Goal: Task Accomplishment & Management: Complete application form

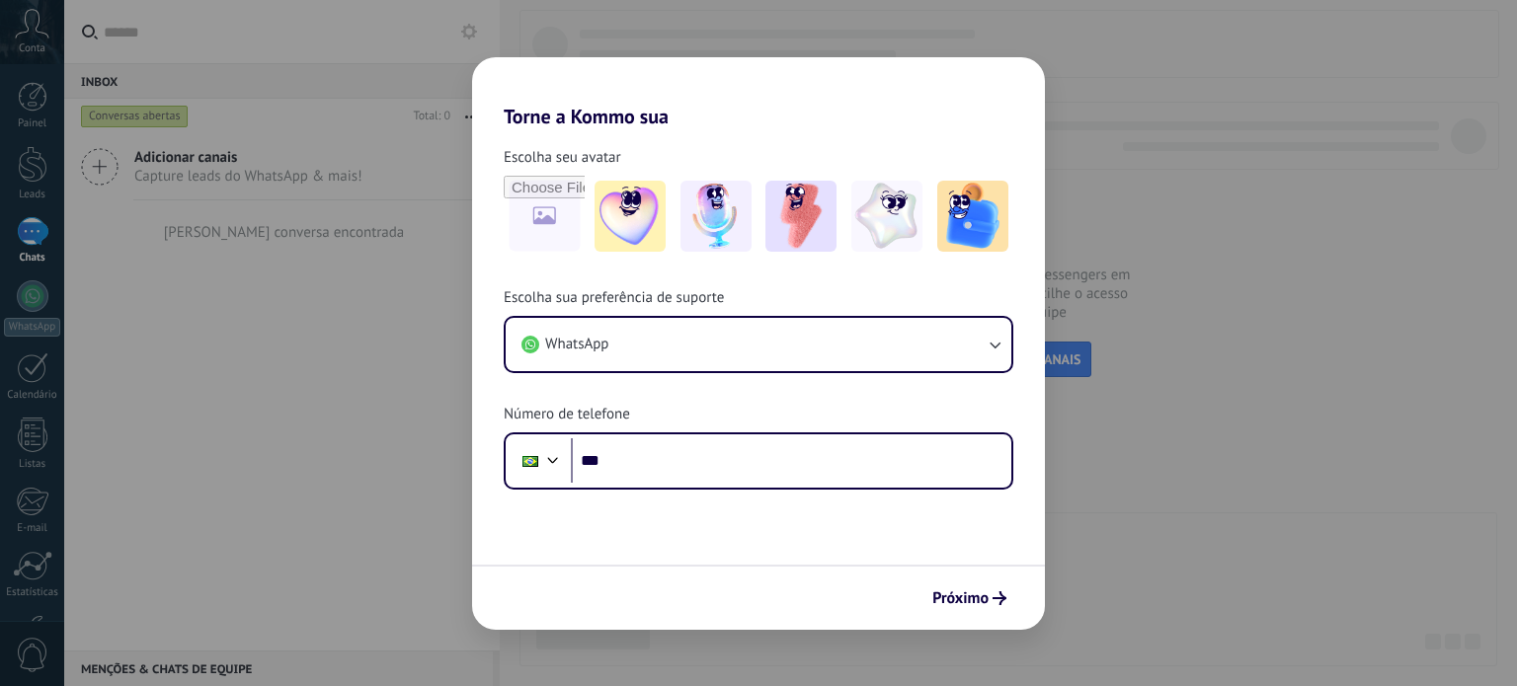
drag, startPoint x: 0, startPoint y: 0, endPoint x: 595, endPoint y: 386, distance: 709.6
click at [595, 386] on div "Escolha sua preferência de suporte WhatsApp Número de telefone Phone ***" at bounding box center [758, 388] width 573 height 201
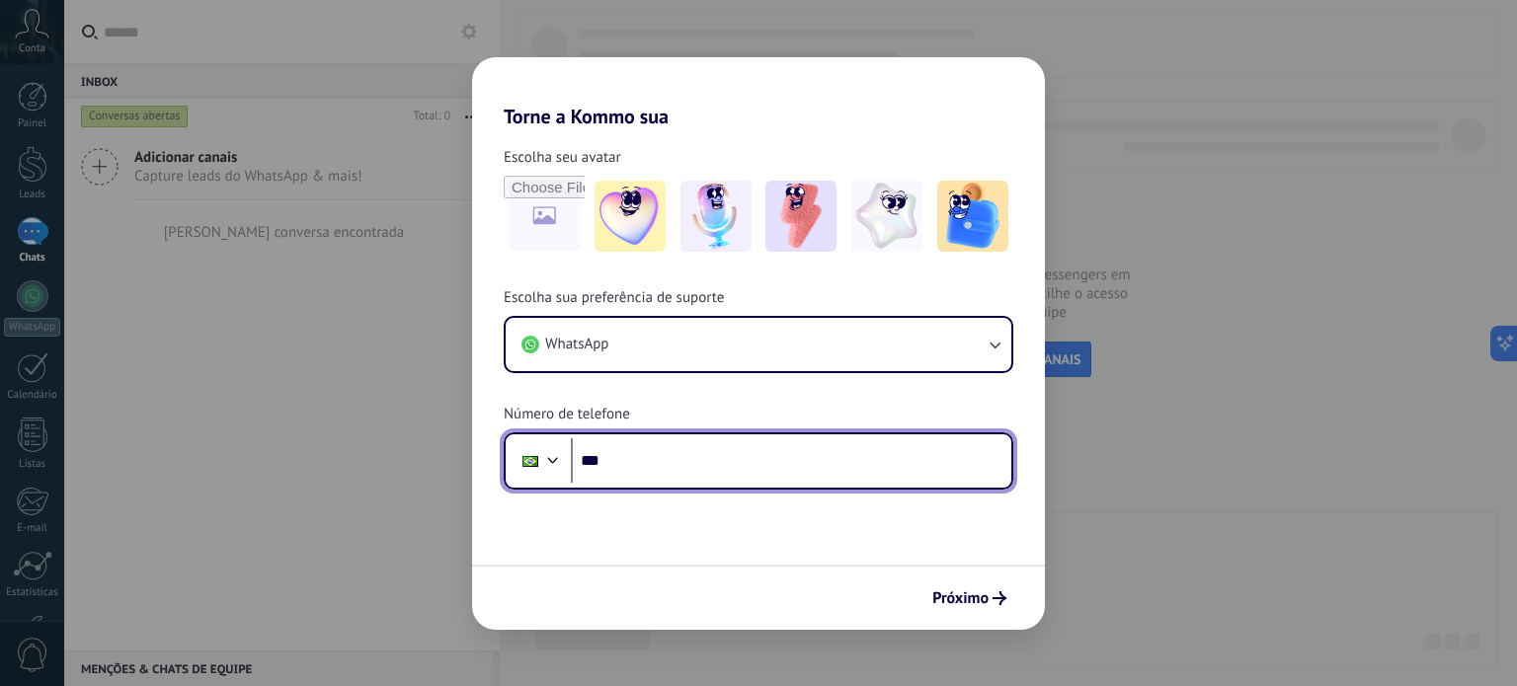
click at [672, 477] on input "***" at bounding box center [791, 460] width 440 height 45
paste input "**********"
type input "**********"
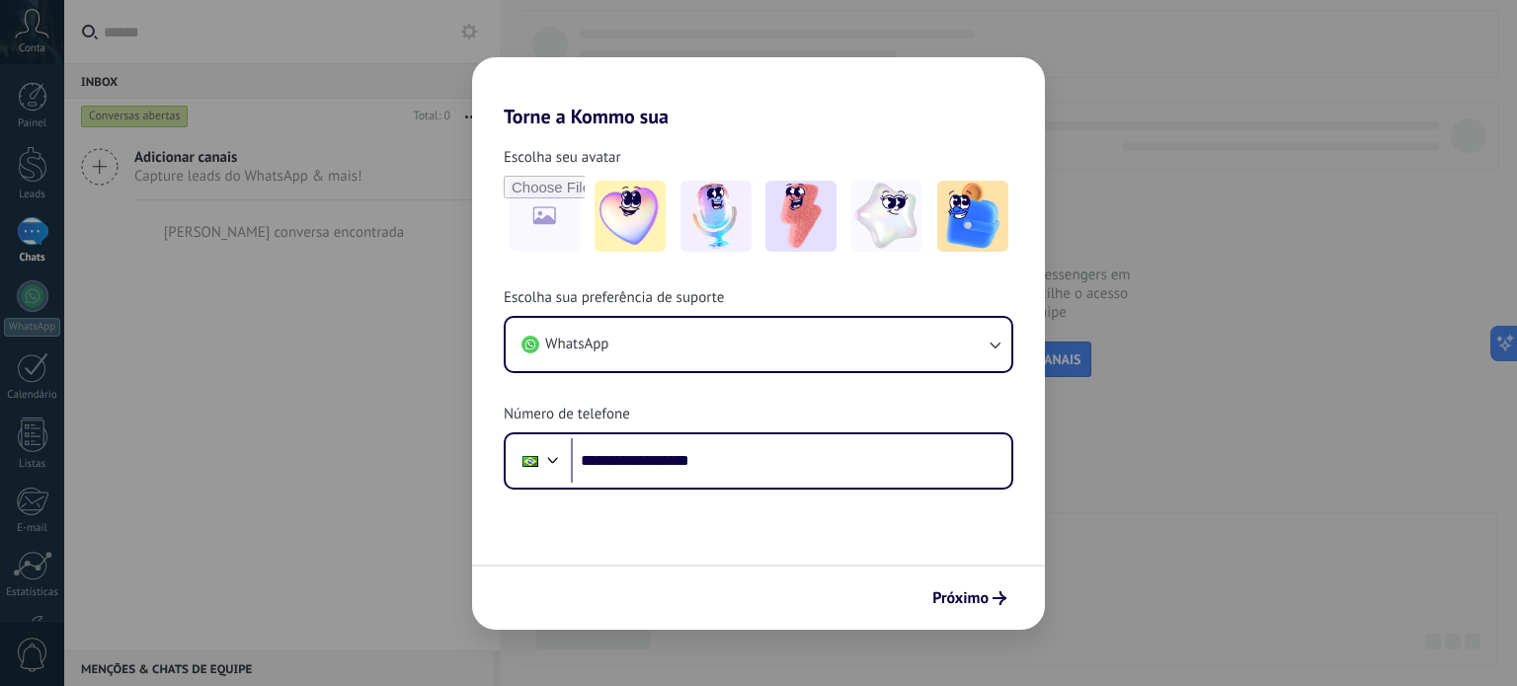
click at [979, 601] on span "Próximo" at bounding box center [960, 598] width 56 height 14
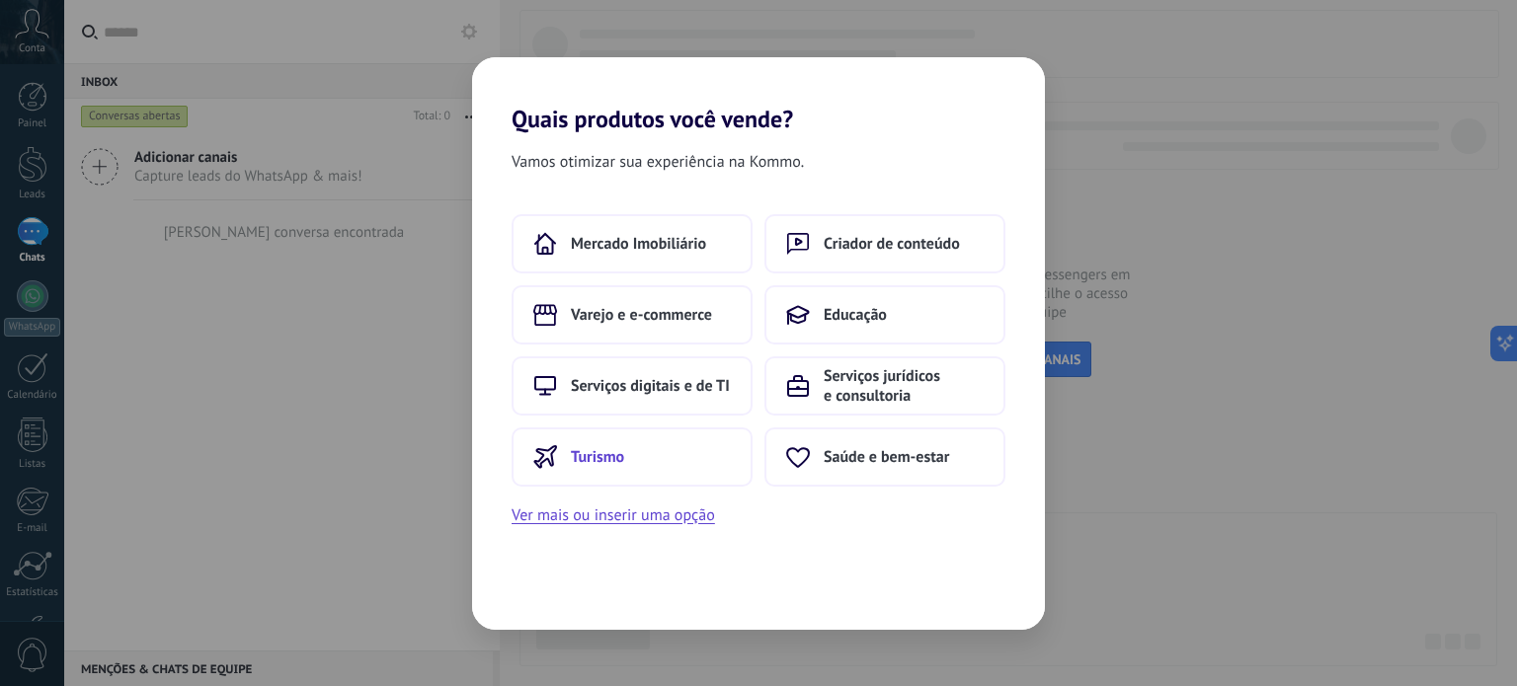
click at [652, 433] on button "Turismo" at bounding box center [631, 457] width 241 height 59
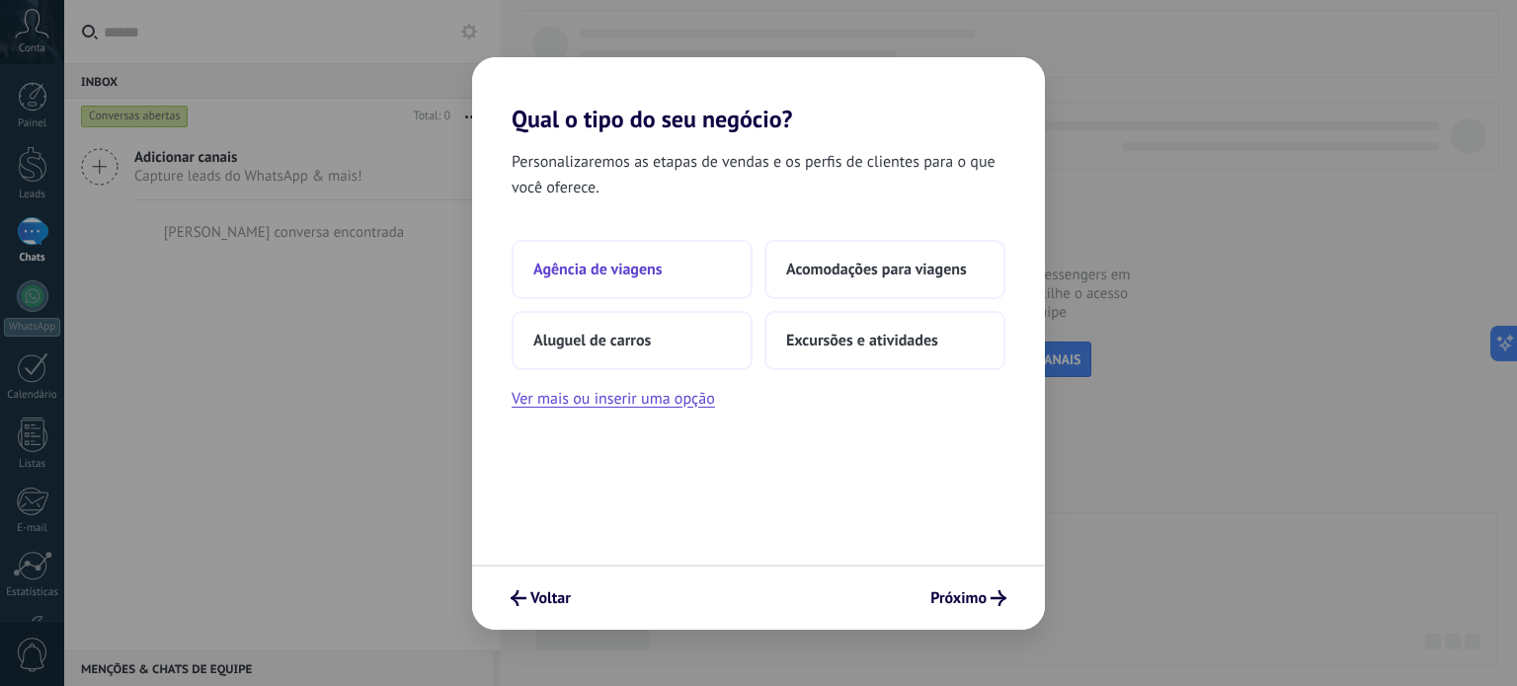
click at [565, 294] on button "Agência de viagens" at bounding box center [631, 269] width 241 height 59
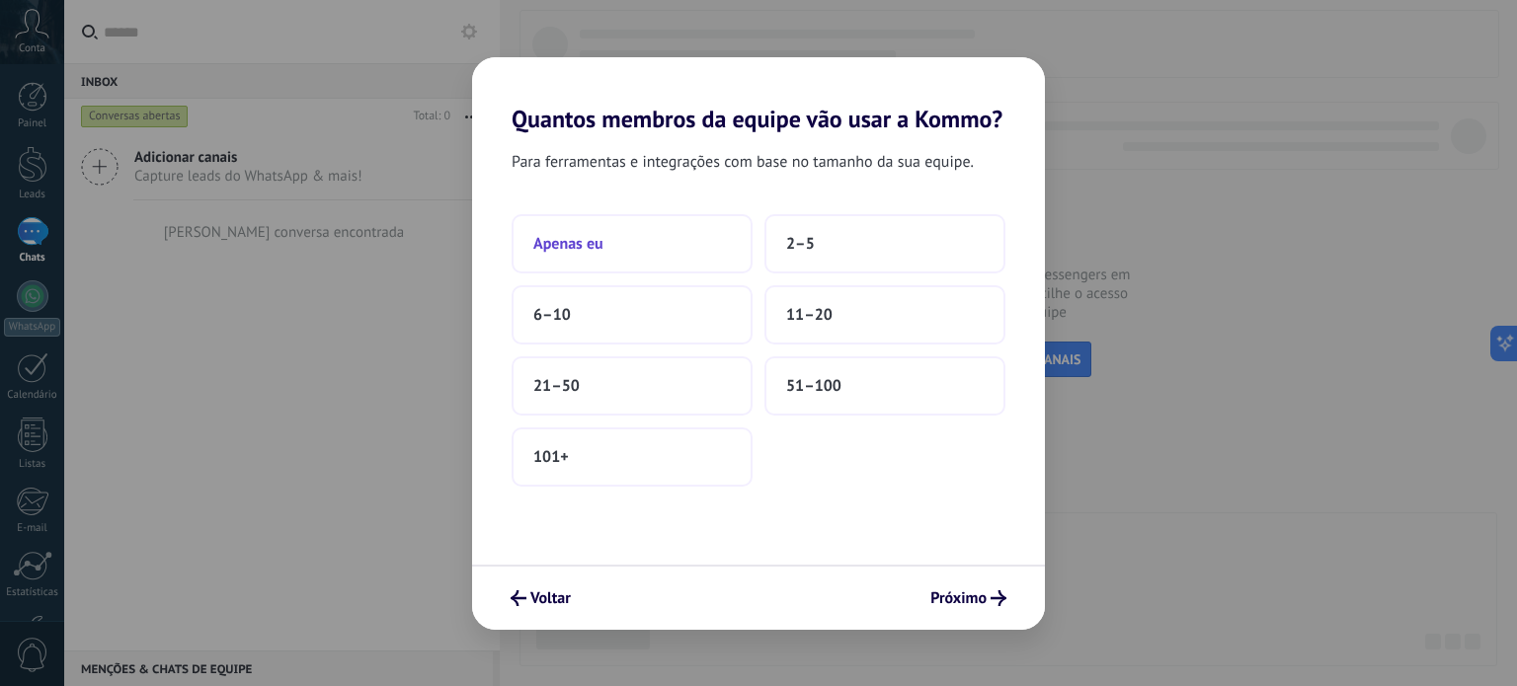
click at [680, 252] on button "Apenas eu" at bounding box center [631, 243] width 241 height 59
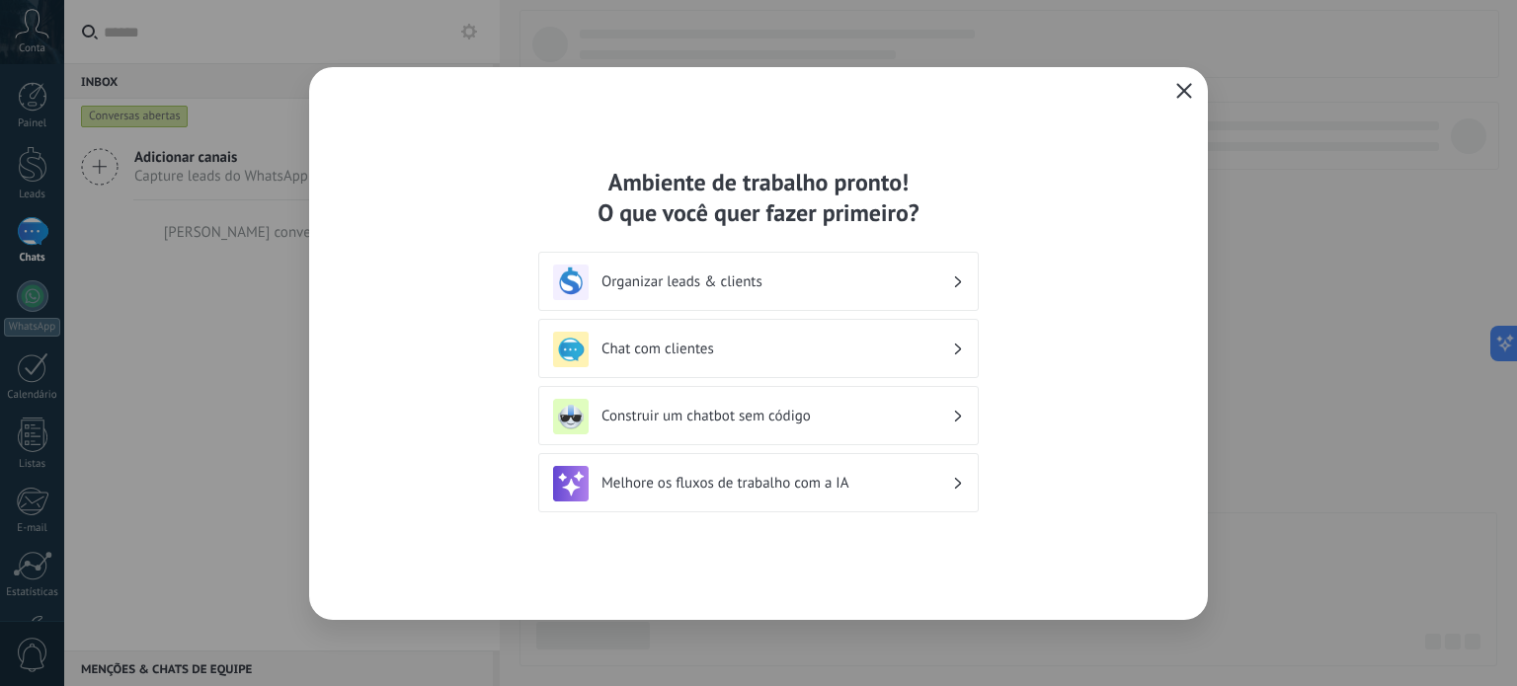
click at [683, 365] on div "Chat com clientes" at bounding box center [758, 350] width 411 height 36
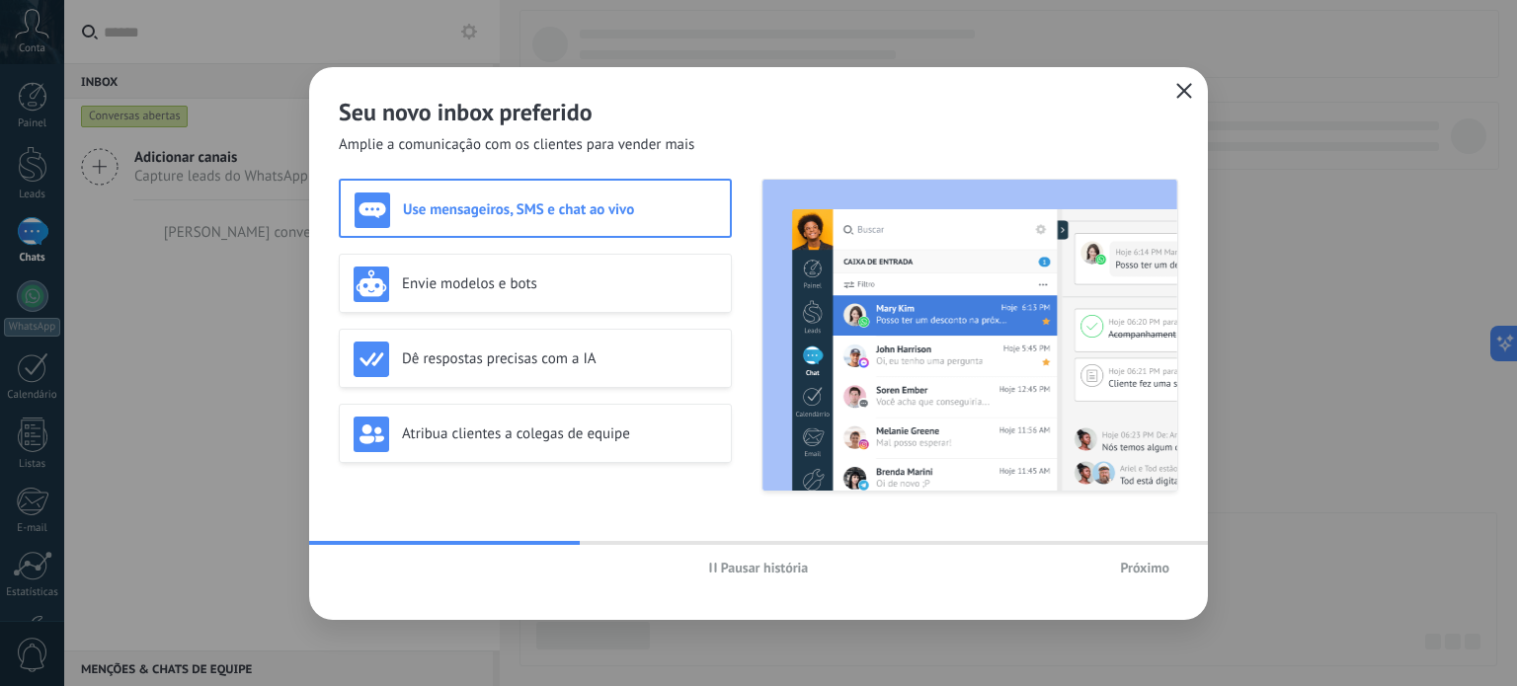
click at [1124, 572] on span "Próximo" at bounding box center [1144, 568] width 49 height 14
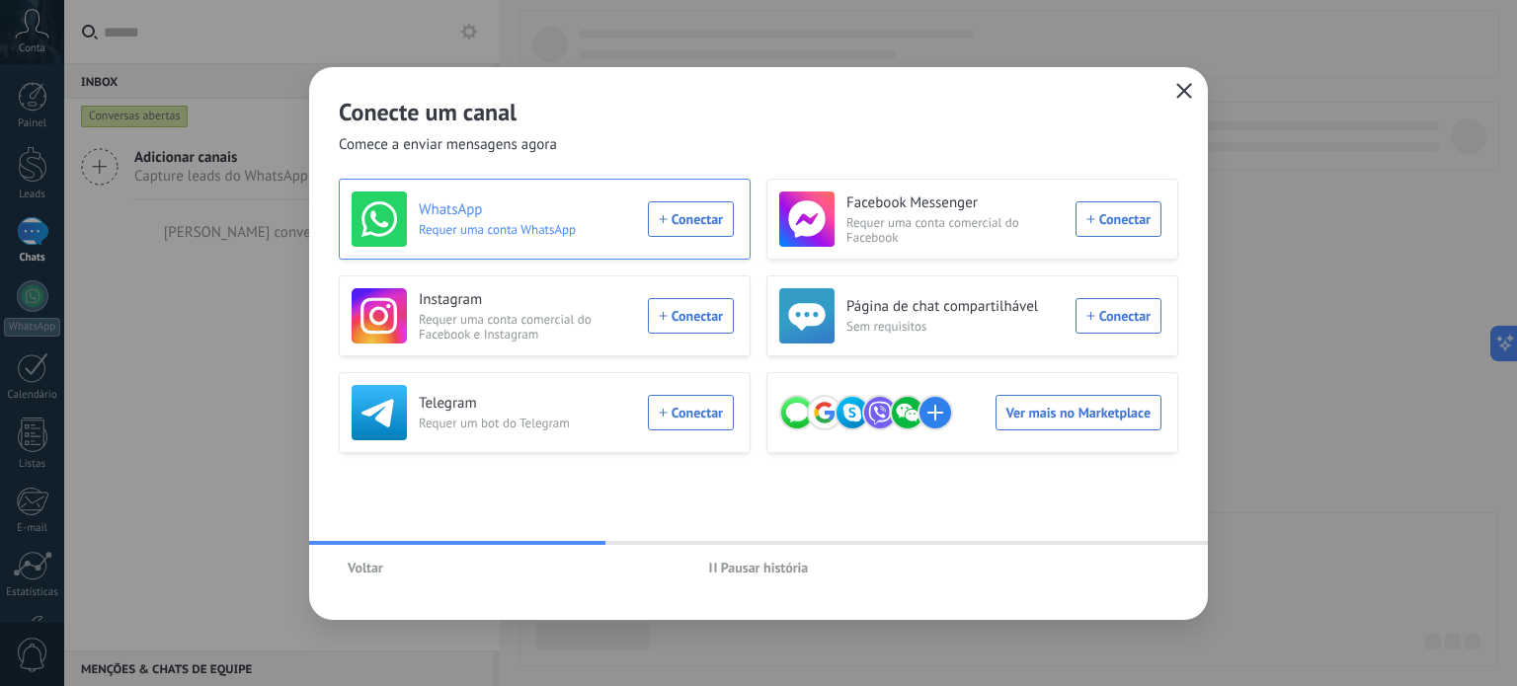
click at [664, 226] on div "WhatsApp Requer uma conta WhatsApp Conectar" at bounding box center [542, 219] width 382 height 55
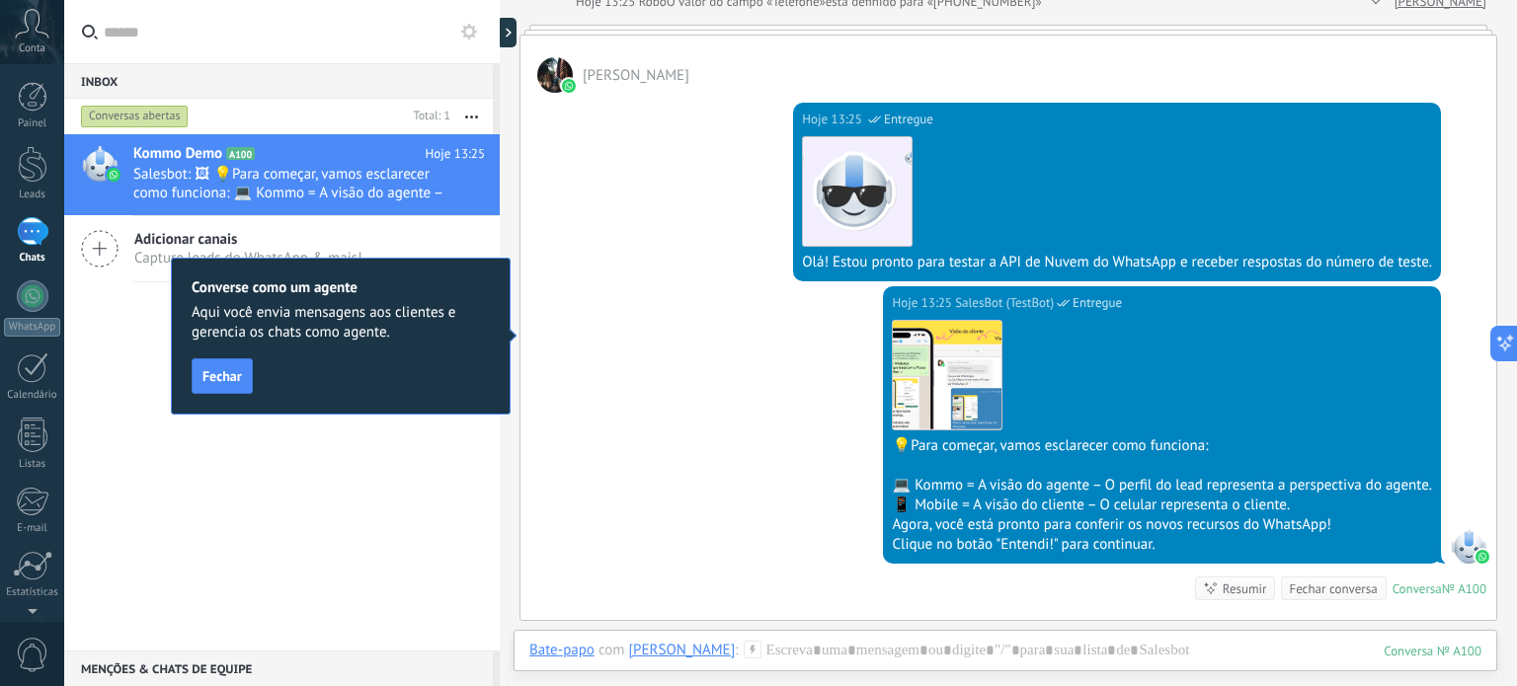
scroll to position [264, 0]
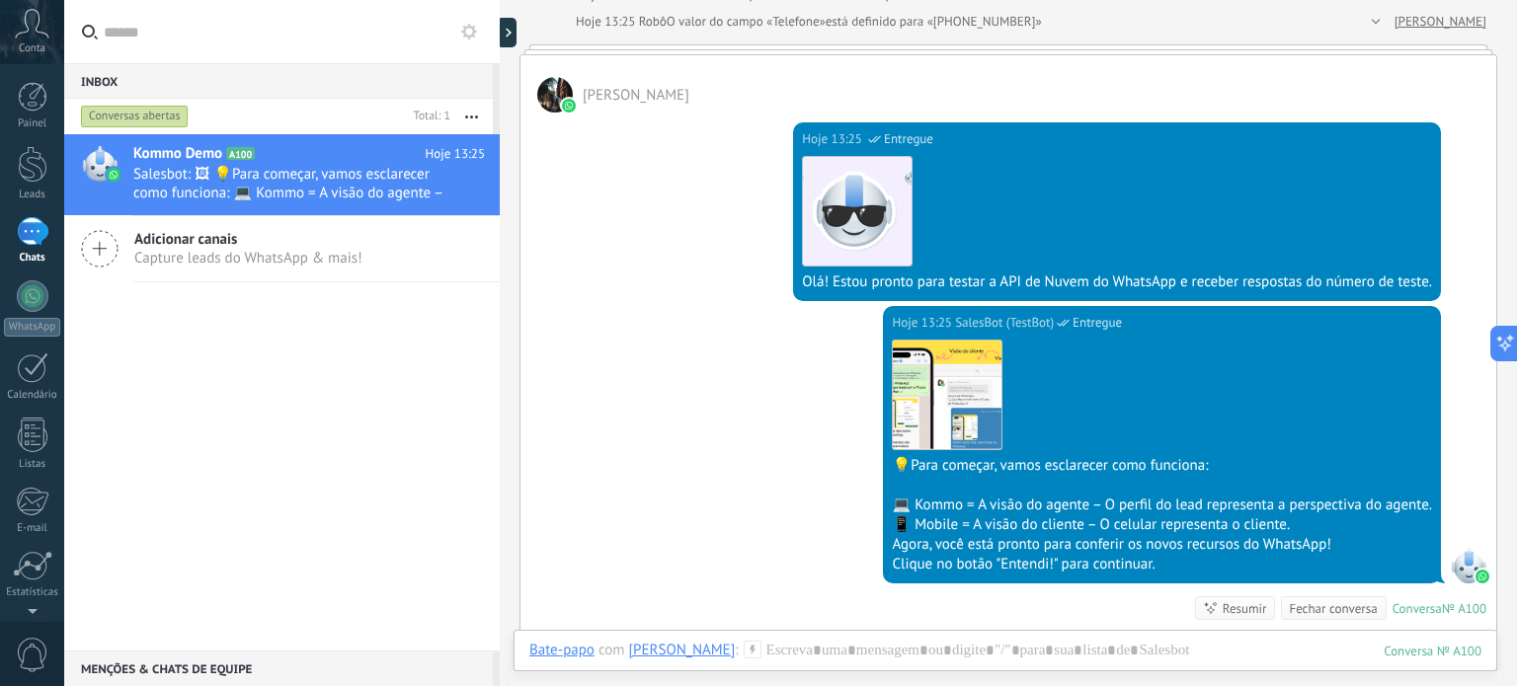
click at [560, 88] on div at bounding box center [555, 95] width 36 height 36
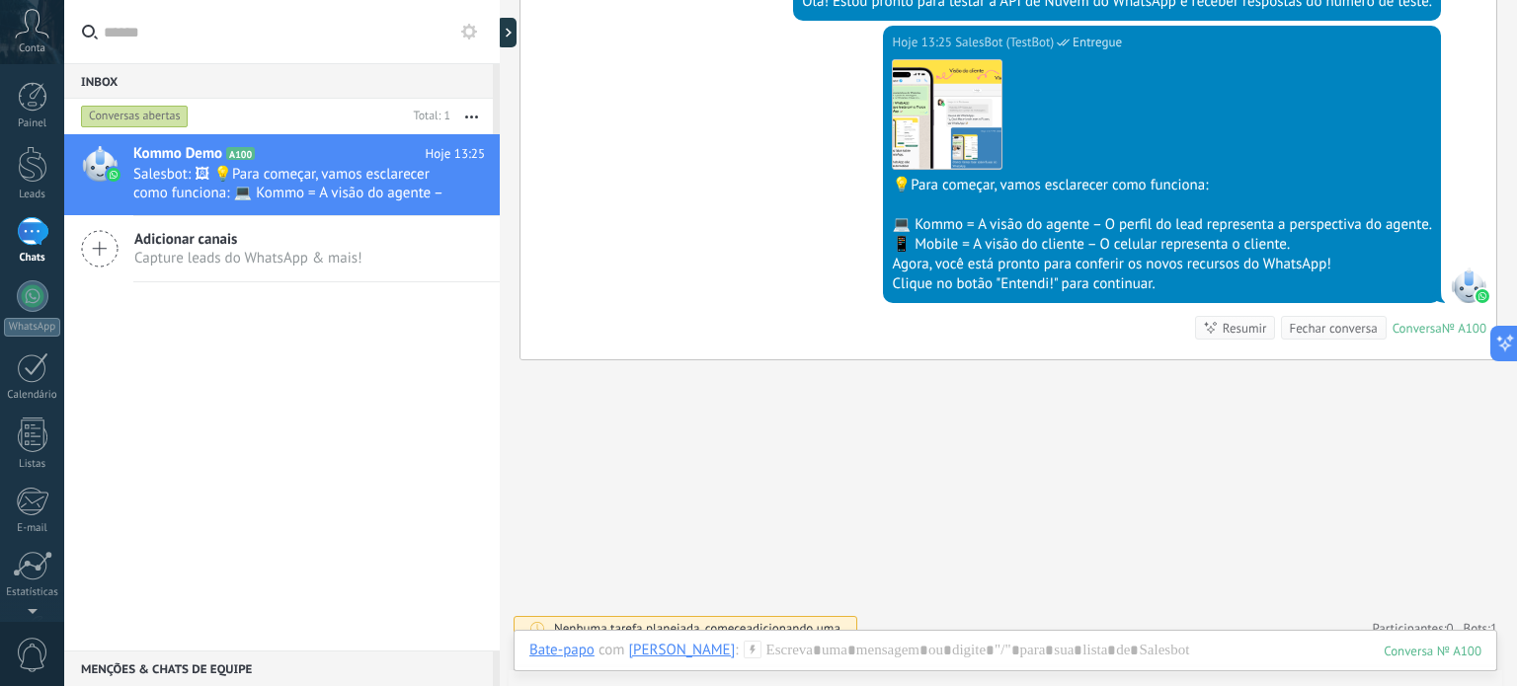
scroll to position [560, 0]
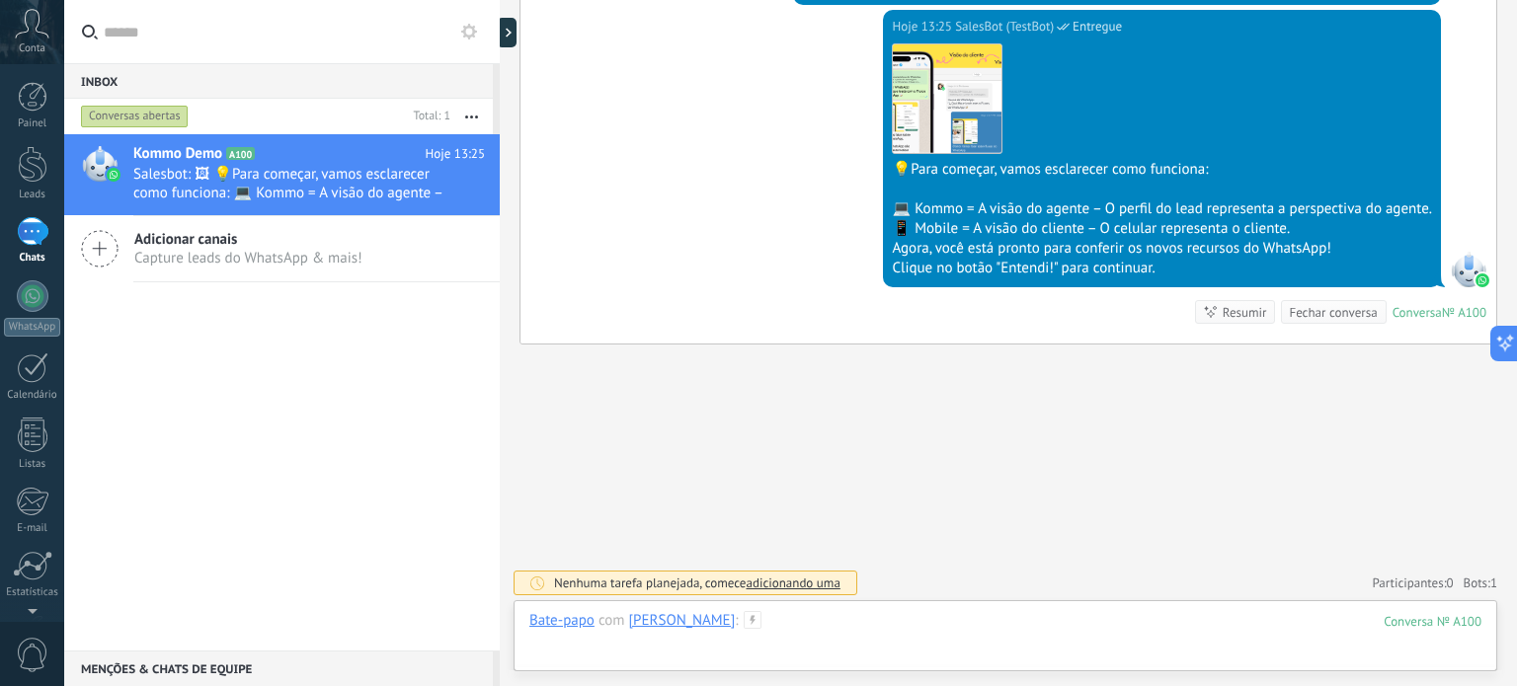
click at [792, 655] on div at bounding box center [1005, 640] width 952 height 59
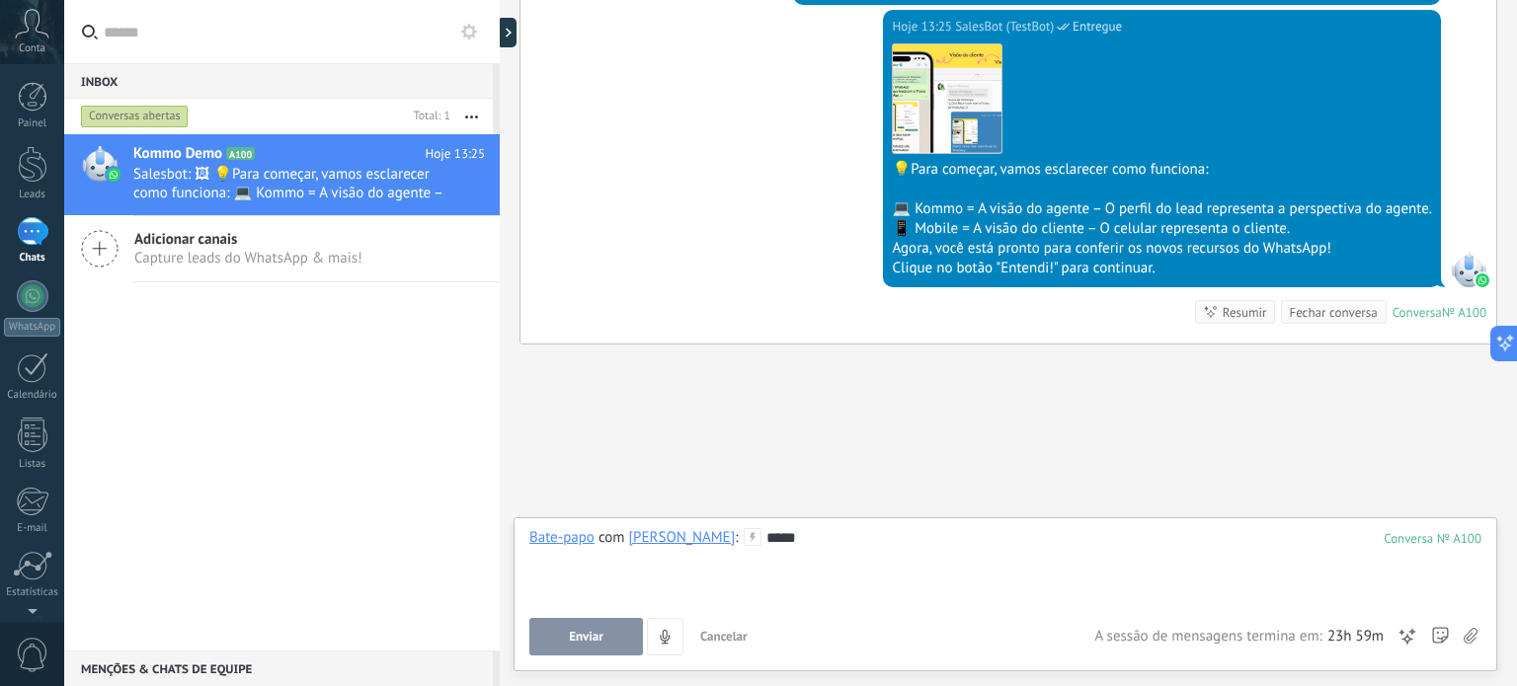
click at [613, 619] on button "Enviar" at bounding box center [586, 637] width 114 height 38
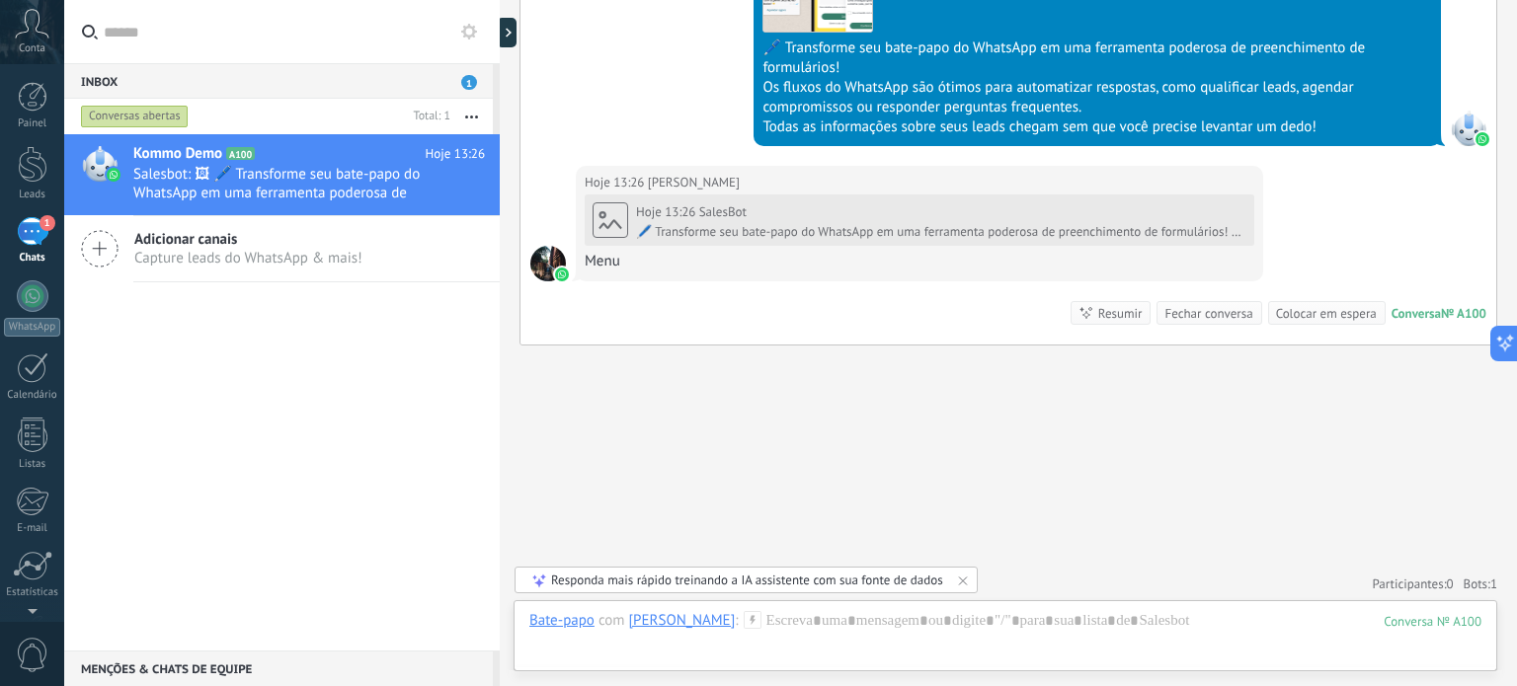
scroll to position [1604, 0]
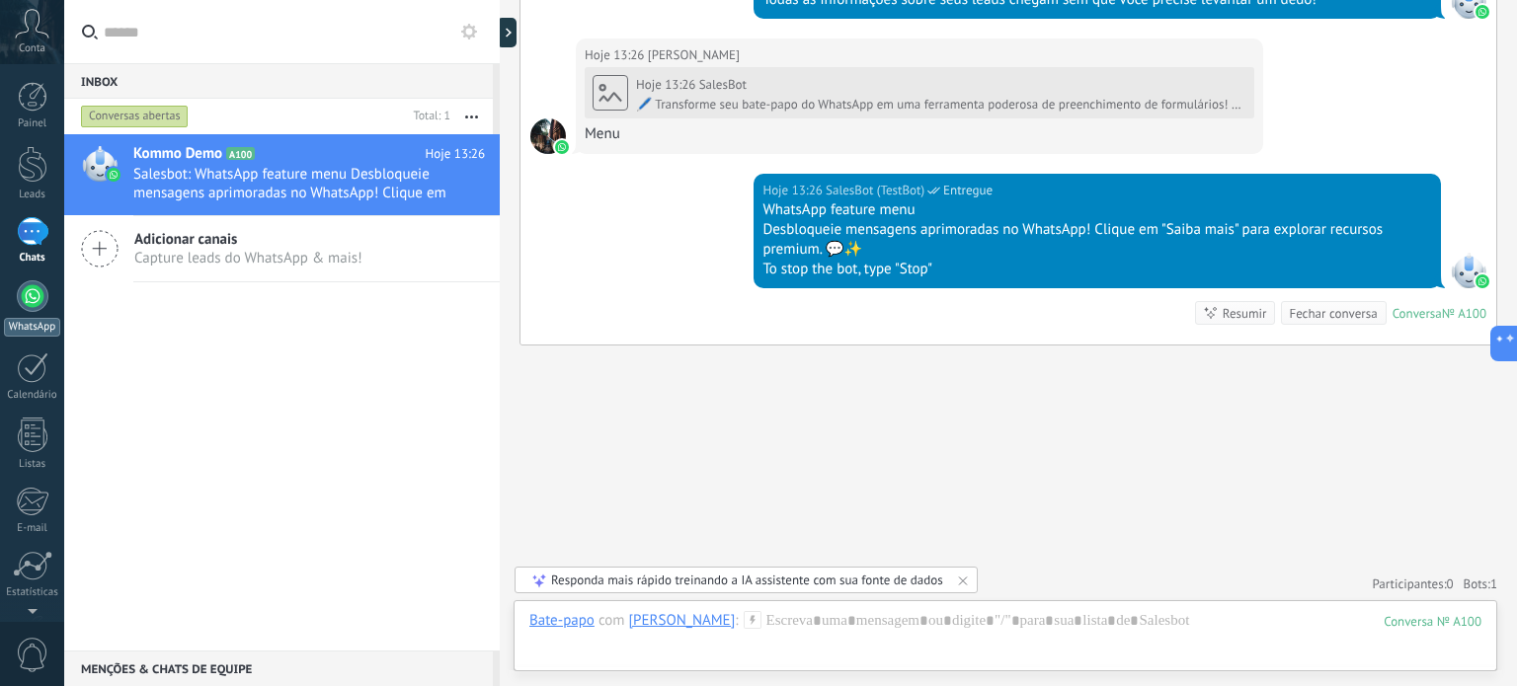
click at [20, 305] on div at bounding box center [33, 296] width 32 height 32
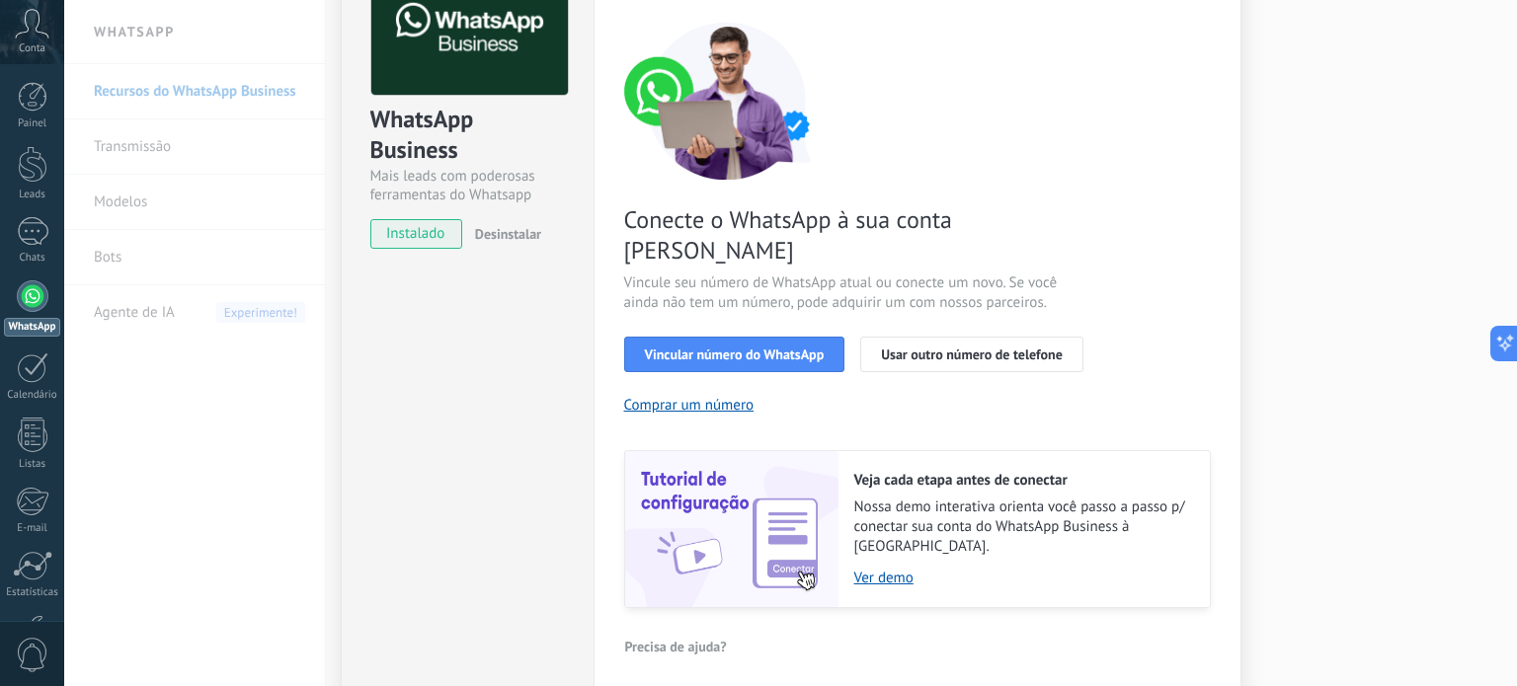
scroll to position [175, 0]
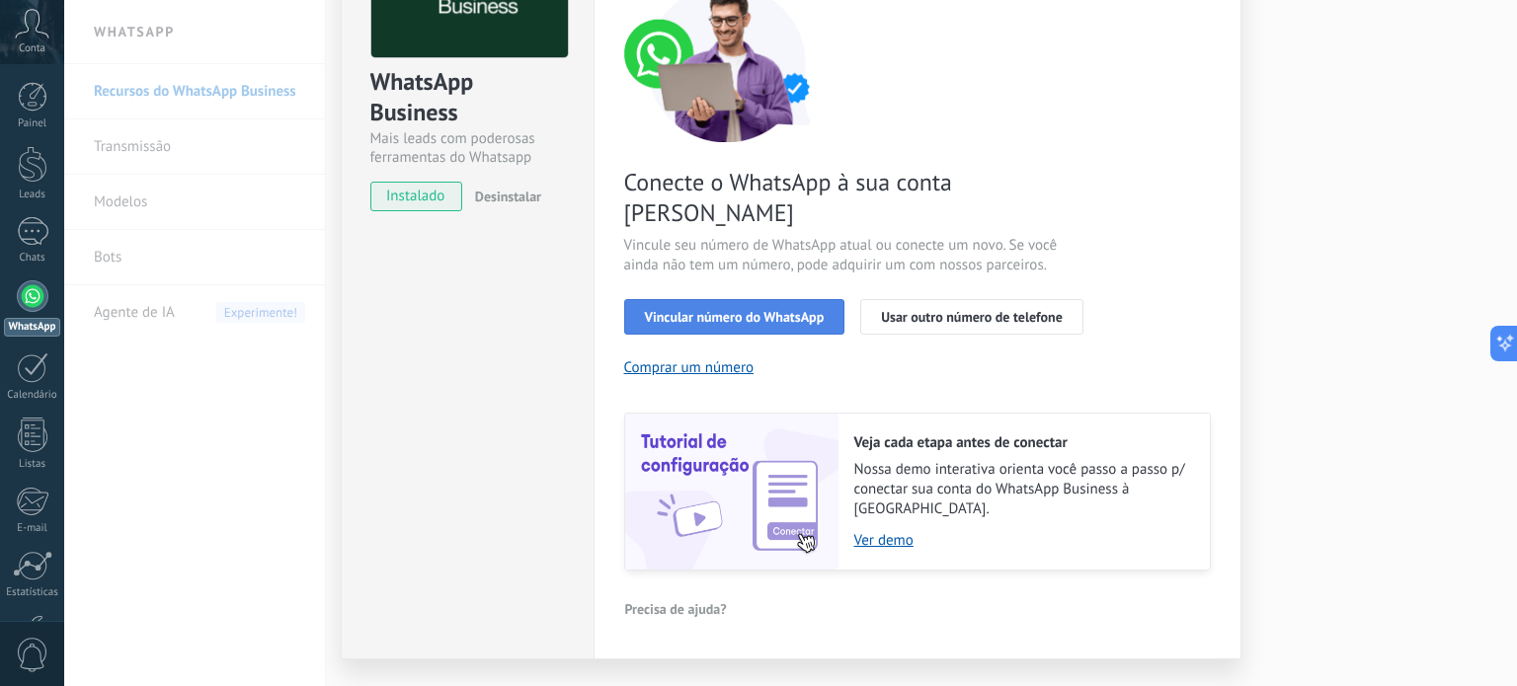
click at [671, 299] on button "Vincular número do WhatsApp" at bounding box center [734, 317] width 221 height 36
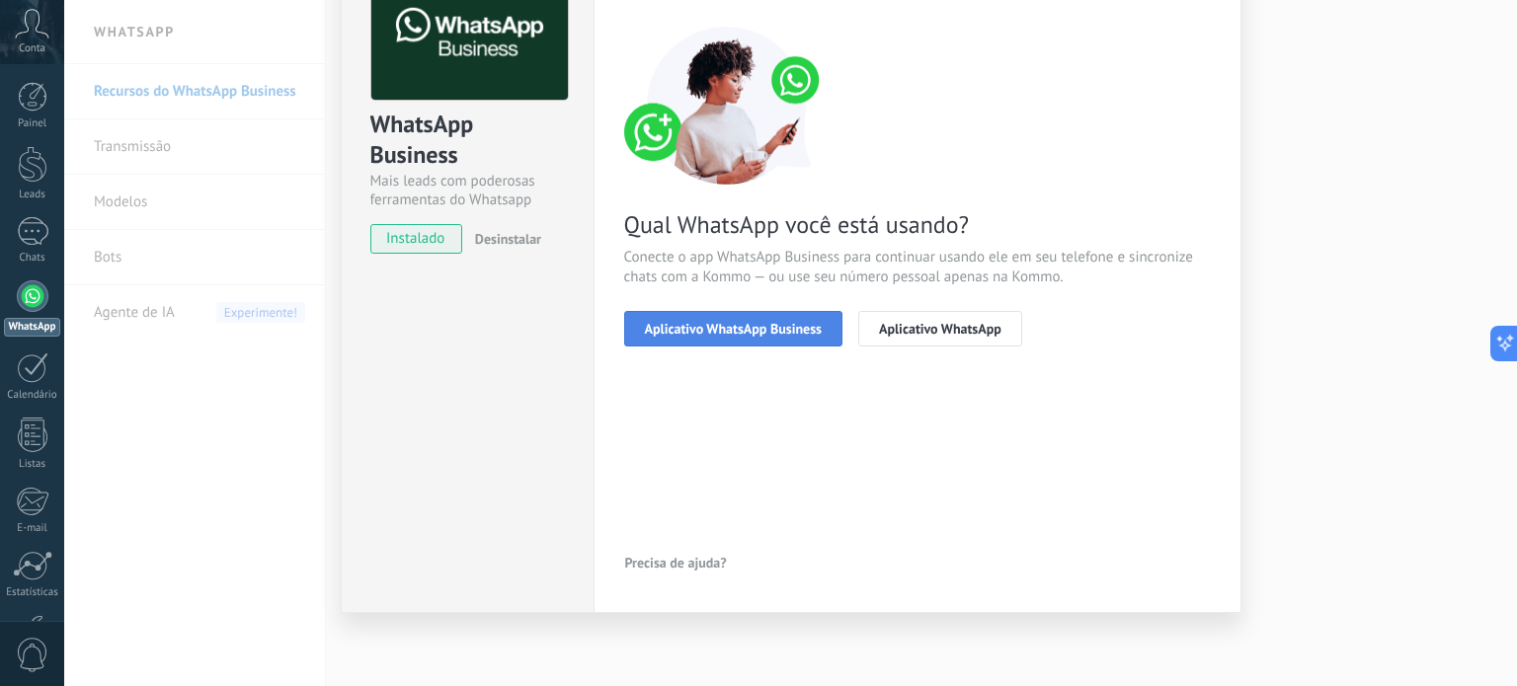
click at [646, 322] on span "Aplicativo WhatsApp Business" at bounding box center [733, 329] width 177 height 14
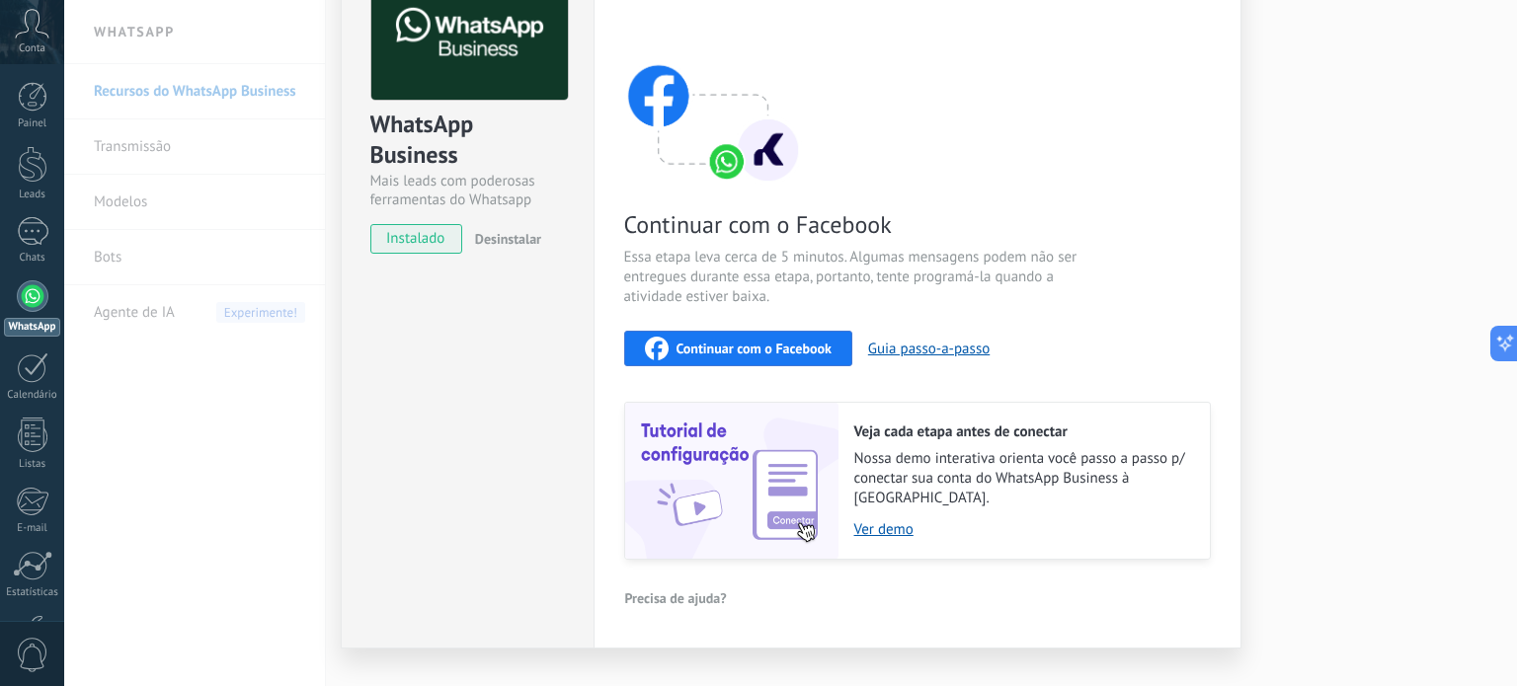
click at [645, 353] on icon "button" at bounding box center [657, 349] width 24 height 24
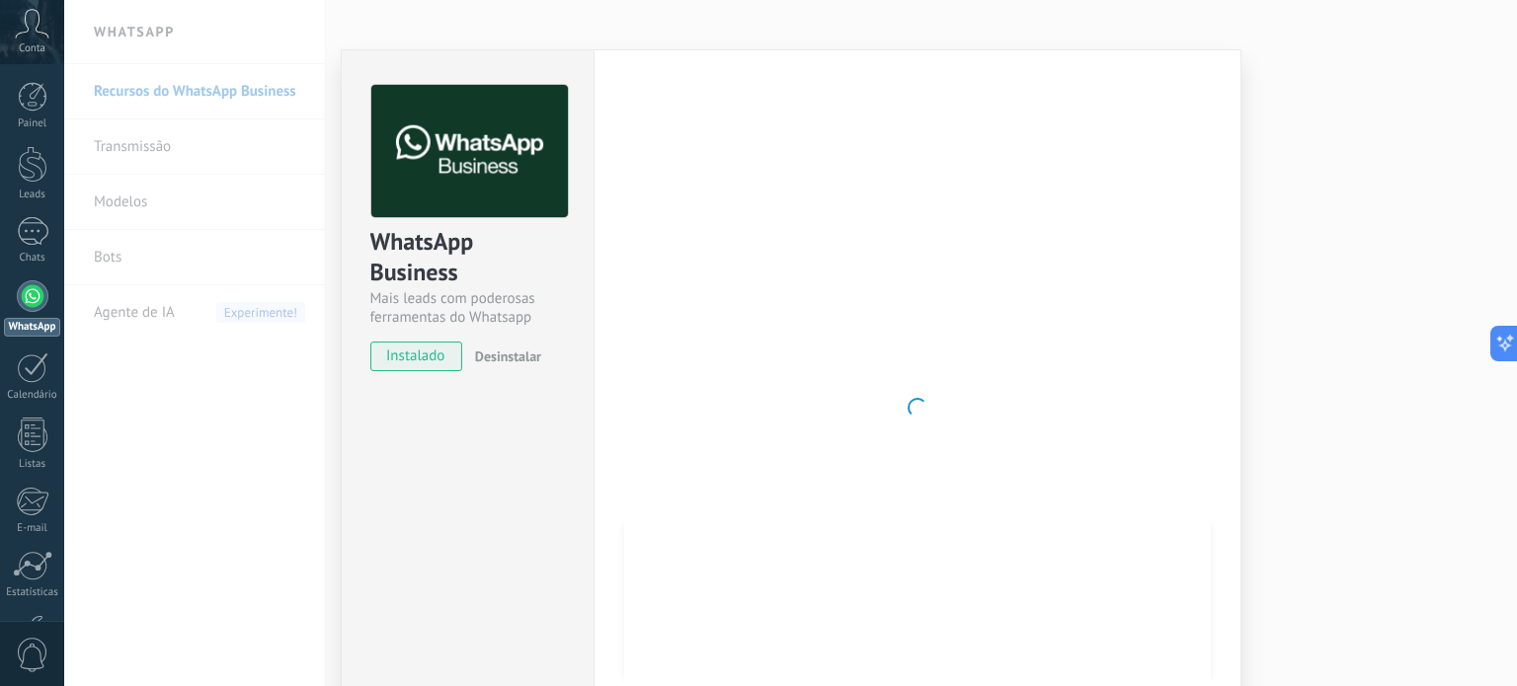
scroll to position [0, 0]
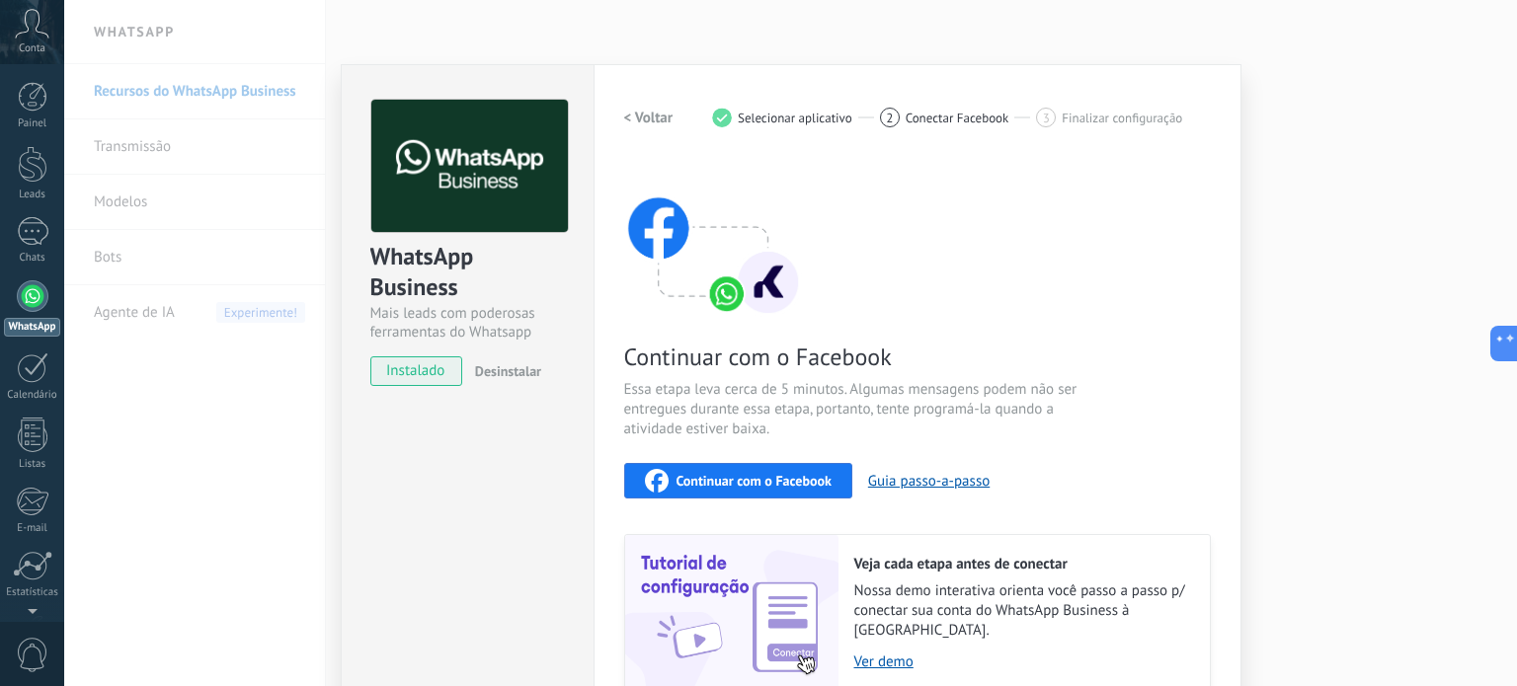
click at [49, 36] on div "Conta" at bounding box center [32, 32] width 64 height 64
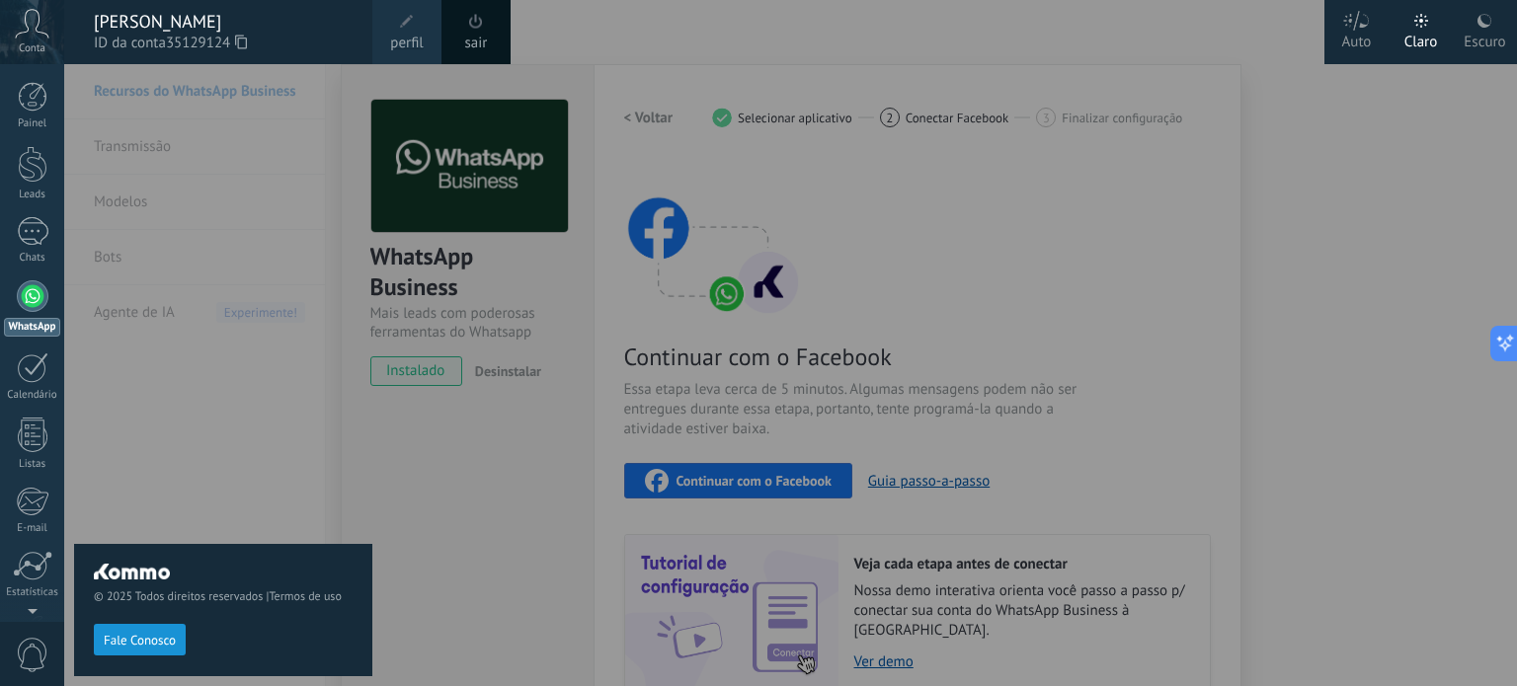
click at [251, 45] on span "ID da conta 35129124" at bounding box center [223, 44] width 259 height 22
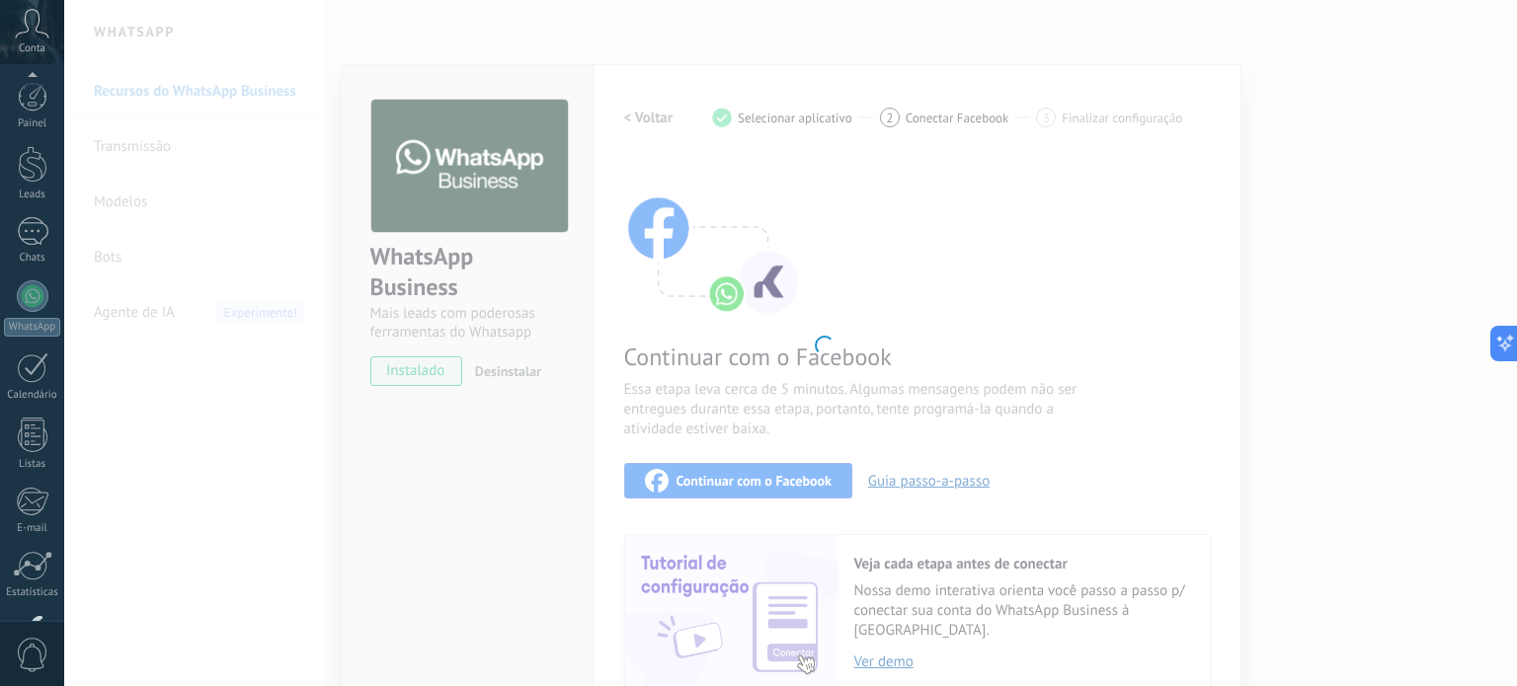
scroll to position [134, 0]
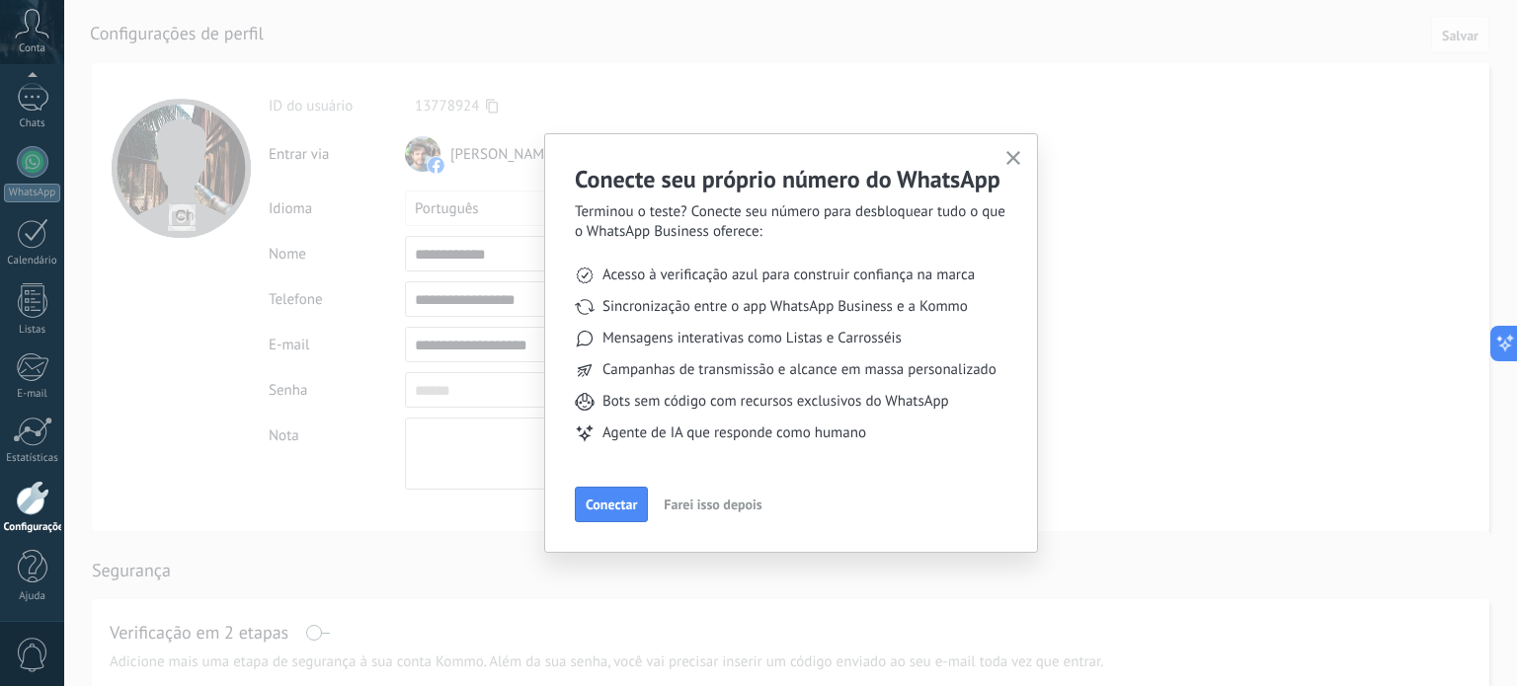
drag, startPoint x: 25, startPoint y: 44, endPoint x: 79, endPoint y: 29, distance: 56.6
click at [25, 45] on span "Conta" at bounding box center [32, 48] width 27 height 13
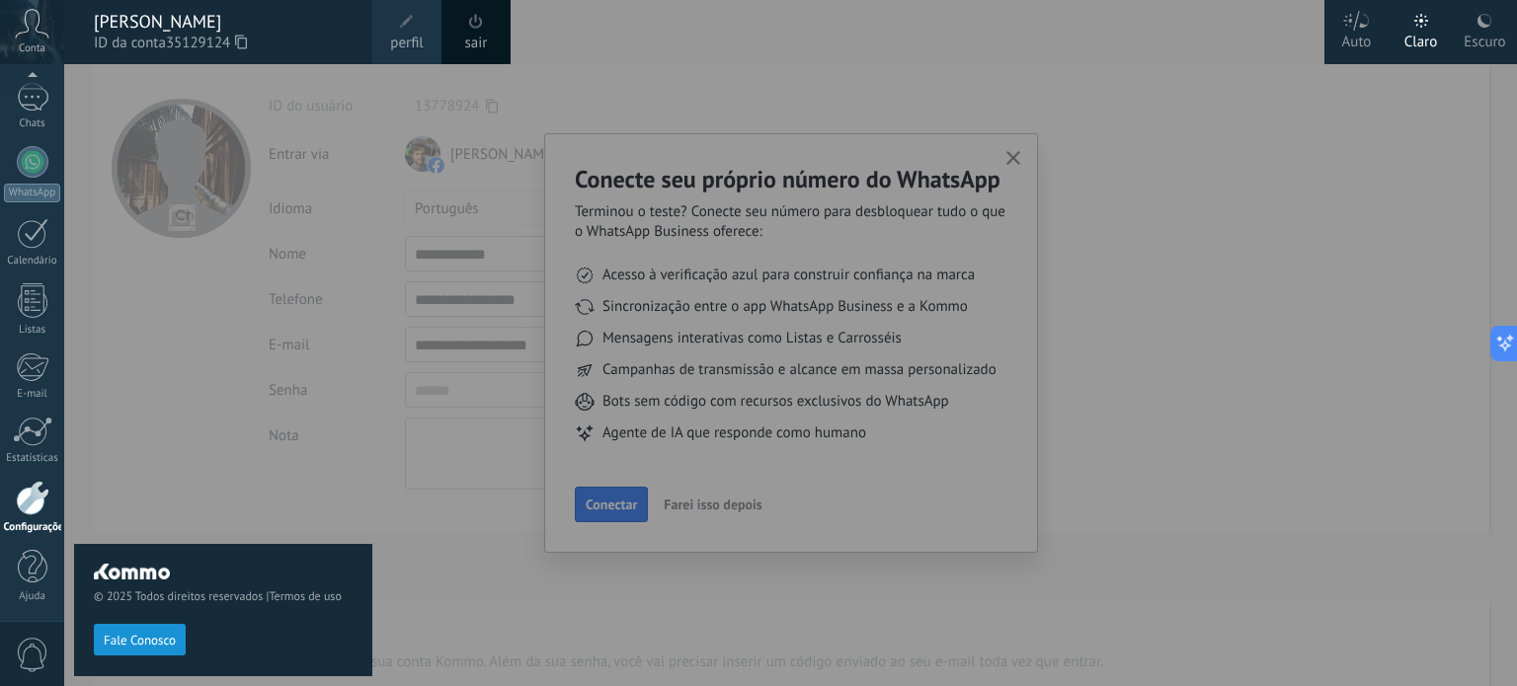
click at [245, 40] on icon at bounding box center [241, 42] width 12 height 15
